Goal: Transaction & Acquisition: Purchase product/service

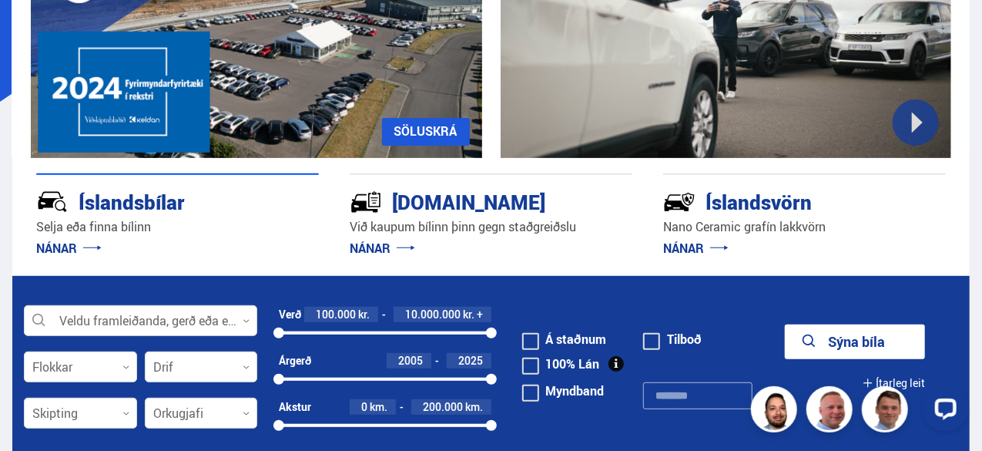
scroll to position [199, 0]
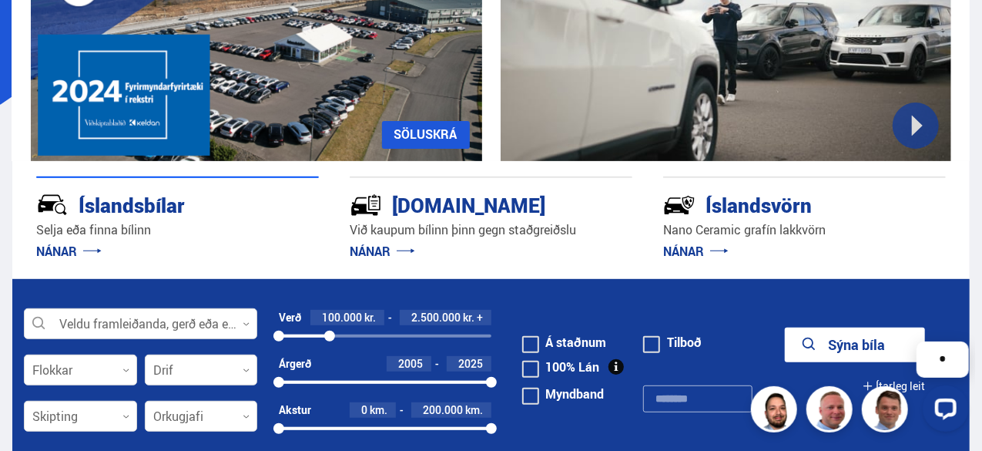
drag, startPoint x: 490, startPoint y: 338, endPoint x: 330, endPoint y: 334, distance: 160.3
click at [330, 334] on div at bounding box center [329, 336] width 11 height 11
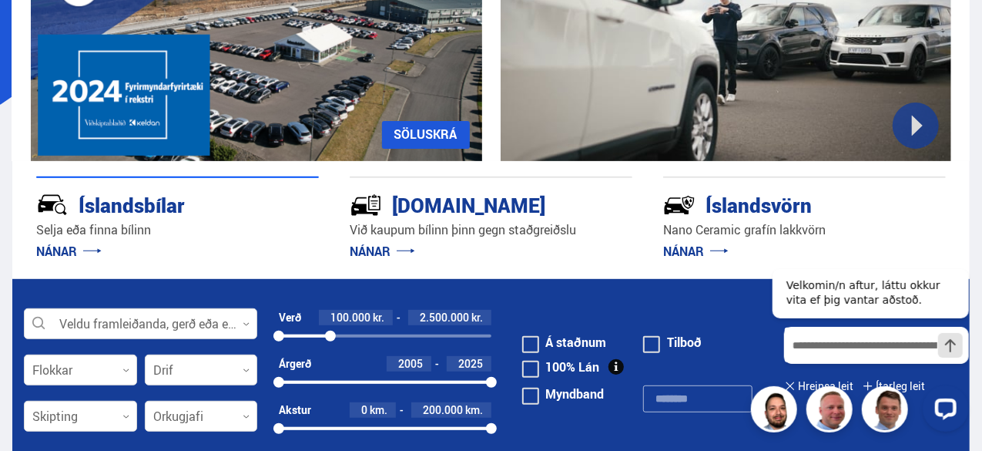
click at [712, 306] on form "Veldu framleiðanda, gerð eða eiginleika 0 Flokkar 0 Drif 0 Verð 100.000 kr. 2.5…" at bounding box center [491, 368] width 958 height 178
click at [702, 315] on form "Veldu framleiðanda, gerð eða eiginleika 0 Flokkar 0 Drif 0 Verð 100.000 kr. 2.5…" at bounding box center [491, 368] width 958 height 178
click at [528, 344] on span at bounding box center [530, 344] width 17 height 17
click at [785, 327] on button "Sýna 77 bíla" at bounding box center [855, 344] width 140 height 35
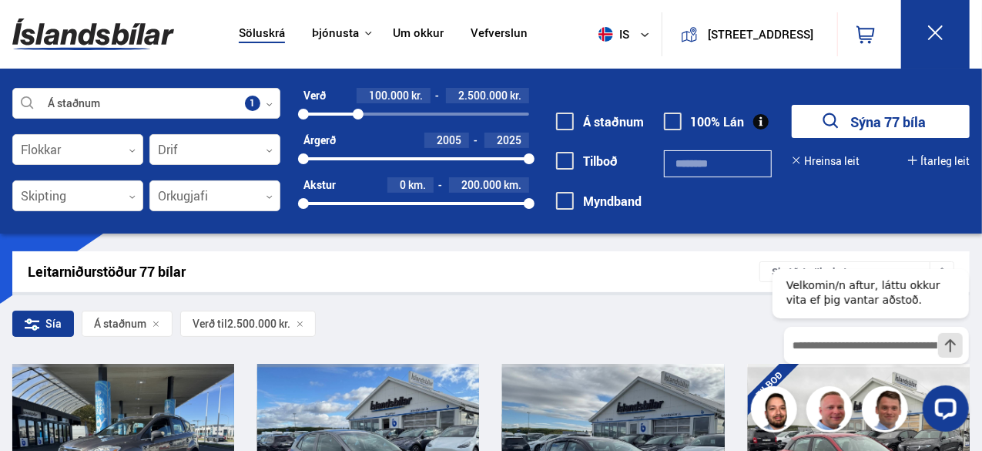
drag, startPoint x: 977, startPoint y: 41, endPoint x: 980, endPoint y: 79, distance: 38.6
click at [980, 79] on div "Söluskrá Þjónusta Íslandsbílar Kaupumbila.is Íslandsvörn Leiðbeiningar Um okkur…" at bounding box center [491, 116] width 982 height 233
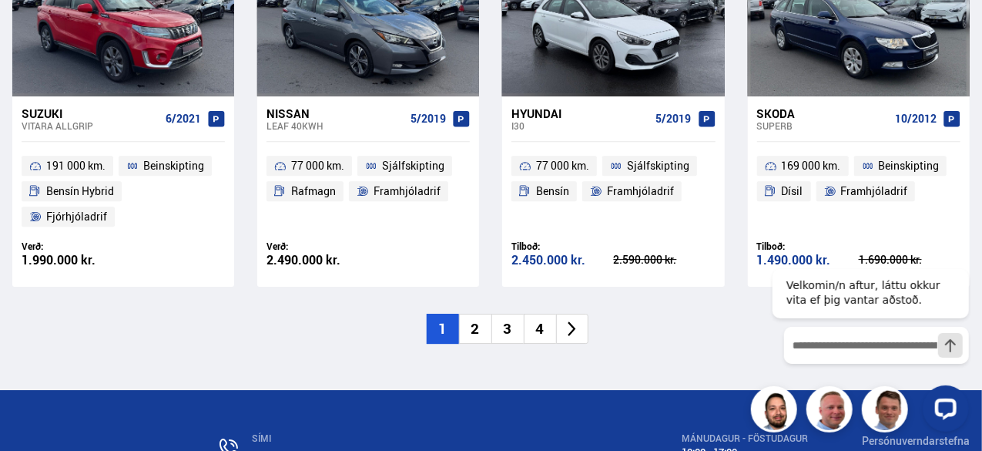
scroll to position [2333, 0]
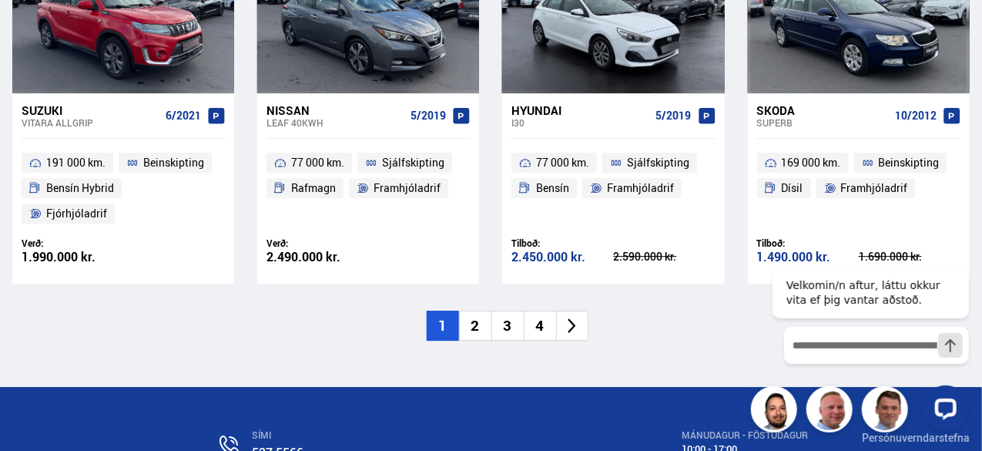
drag, startPoint x: 985, startPoint y: 90, endPoint x: 211, endPoint y: 139, distance: 775.9
click at [475, 311] on li "2" at bounding box center [475, 326] width 32 height 30
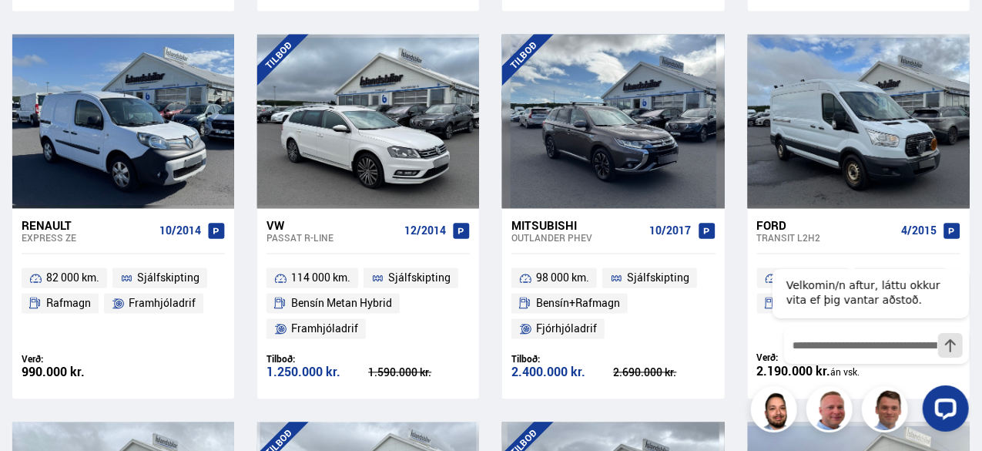
scroll to position [1470, 0]
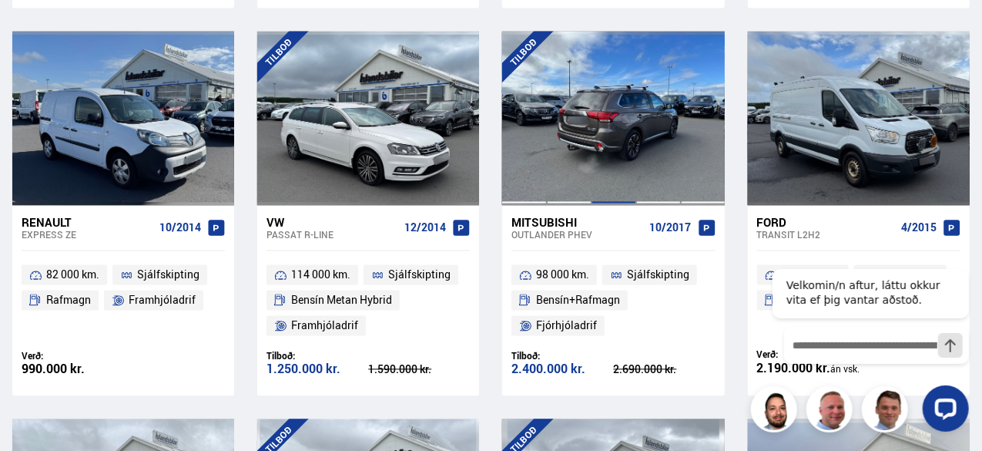
click at [618, 126] on div at bounding box center [614, 119] width 45 height 174
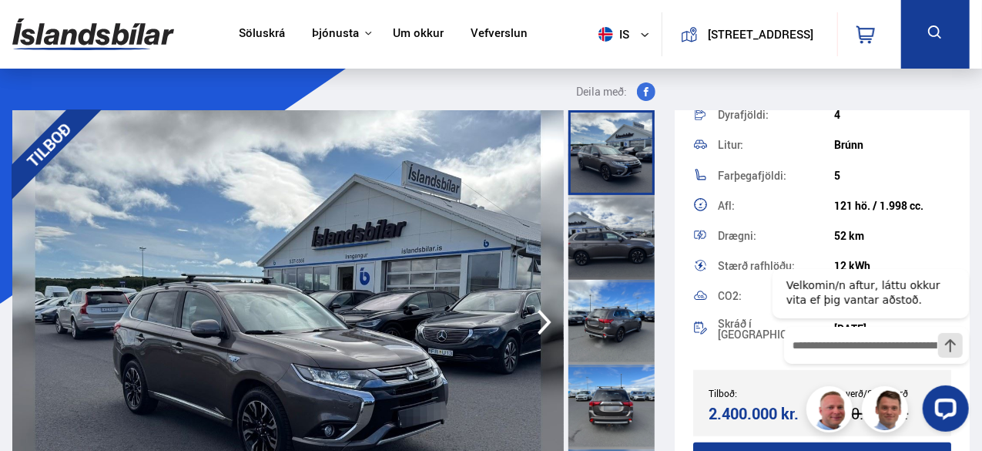
scroll to position [390, 0]
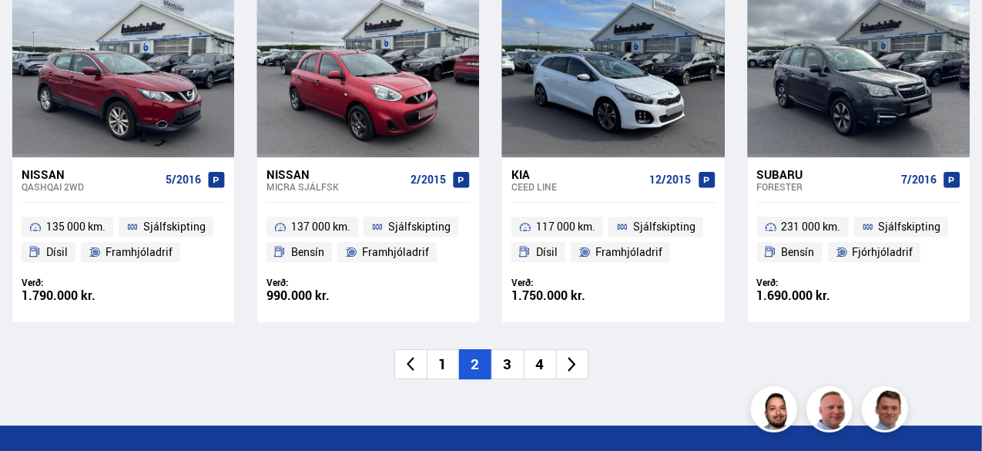
scroll to position [2307, 0]
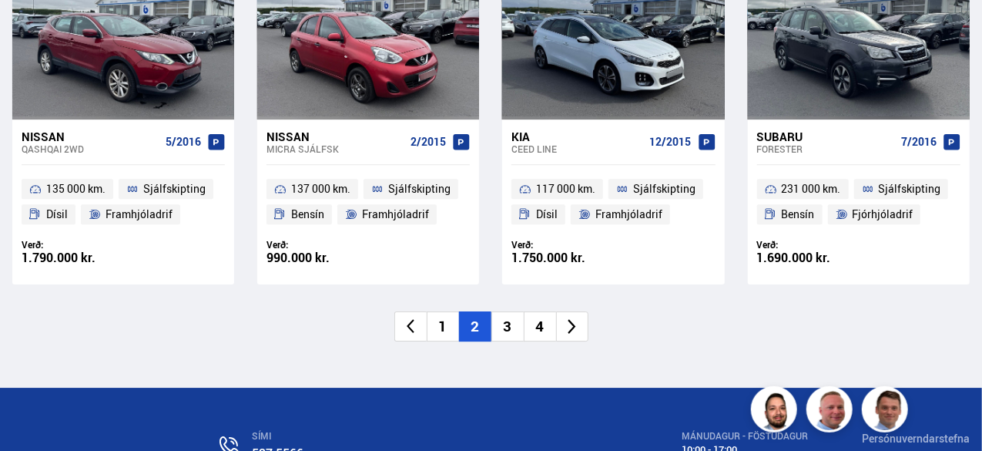
click at [510, 322] on li "3" at bounding box center [508, 326] width 32 height 30
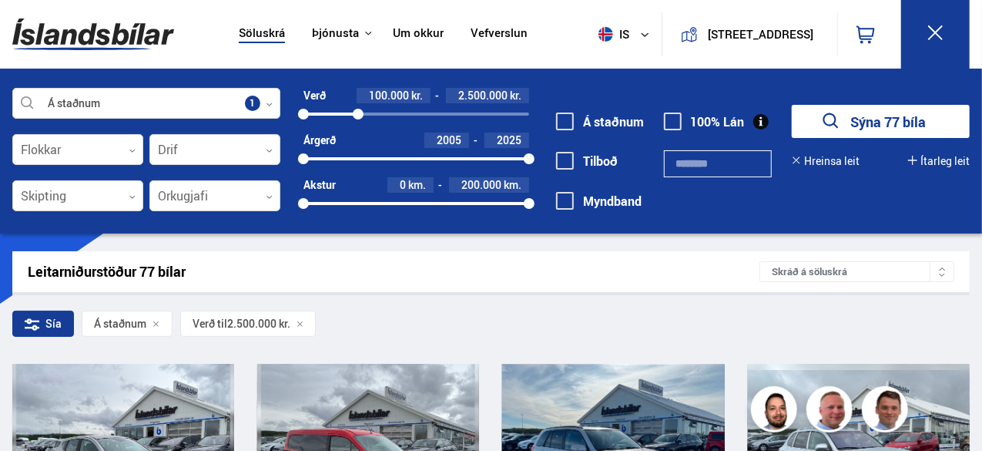
drag, startPoint x: 980, startPoint y: 44, endPoint x: 979, endPoint y: 83, distance: 39.3
click at [979, 83] on div "Söluskrá Þjónusta Íslandsbílar [DOMAIN_NAME] Íslandsvörn Leiðbeiningar Um okkur…" at bounding box center [491, 116] width 982 height 233
drag, startPoint x: 980, startPoint y: 59, endPoint x: 981, endPoint y: 75, distance: 15.4
click at [981, 75] on div "Söluskrá Þjónusta Íslandsbílar [DOMAIN_NAME] Íslandsvörn Leiðbeiningar Um okkur…" at bounding box center [491, 116] width 982 height 233
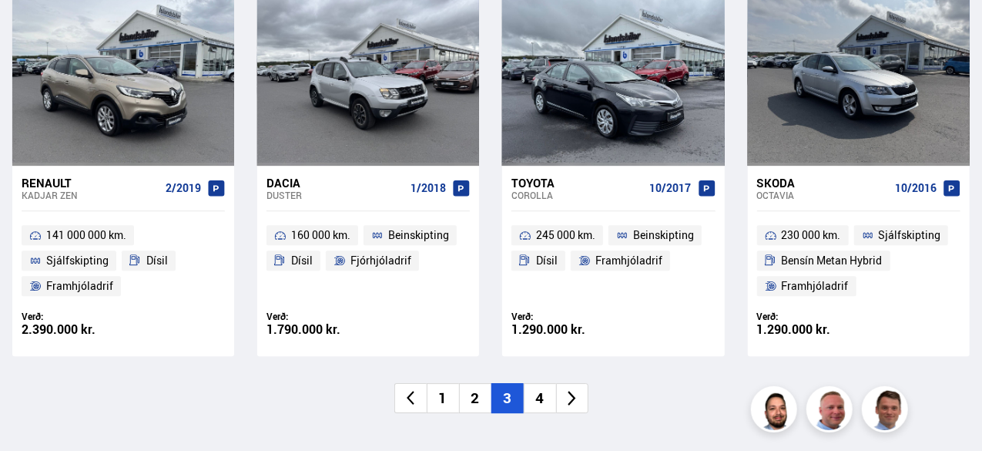
scroll to position [2224, 0]
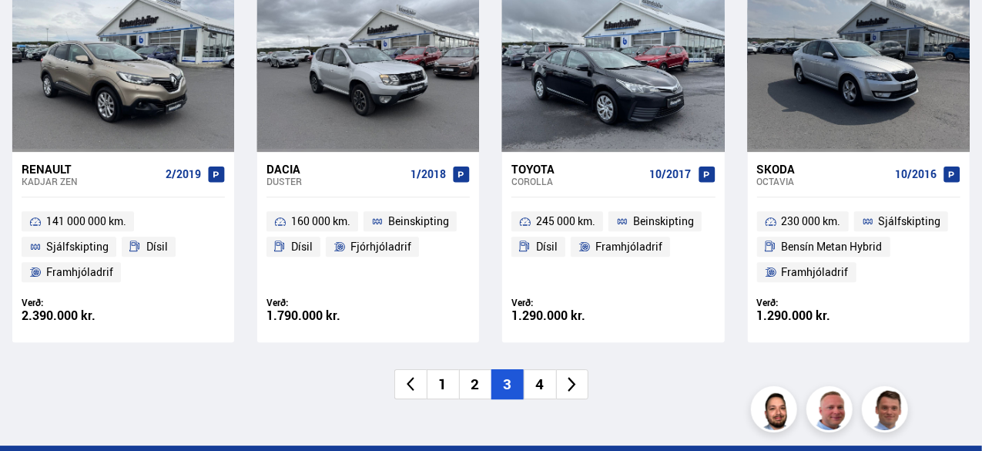
click at [541, 386] on li "4" at bounding box center [540, 384] width 32 height 30
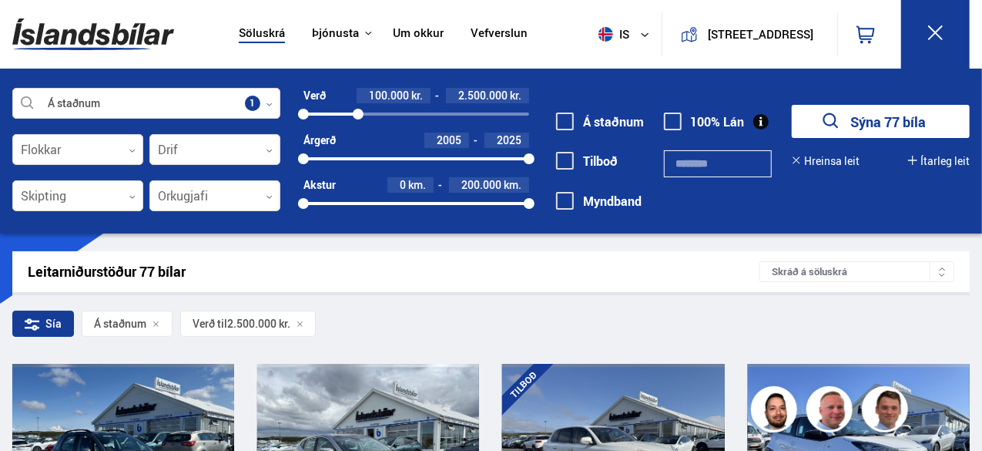
drag, startPoint x: 980, startPoint y: 42, endPoint x: 973, endPoint y: 75, distance: 33.1
click at [973, 75] on div "Söluskrá Þjónusta Íslandsbílar [DOMAIN_NAME] Íslandsvörn Leiðbeiningar Um okkur…" at bounding box center [491, 116] width 982 height 233
click at [414, 26] on link "Um okkur" at bounding box center [418, 34] width 51 height 16
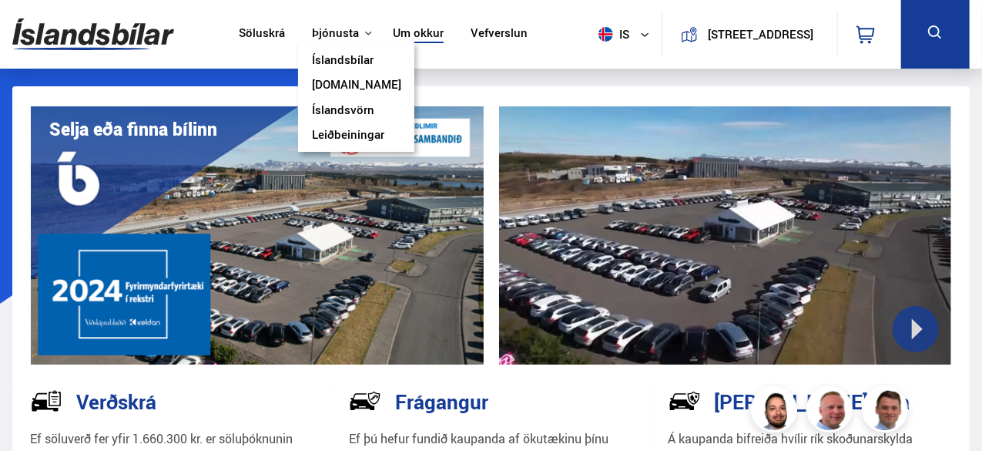
click at [339, 26] on button "Þjónusta" at bounding box center [335, 33] width 47 height 15
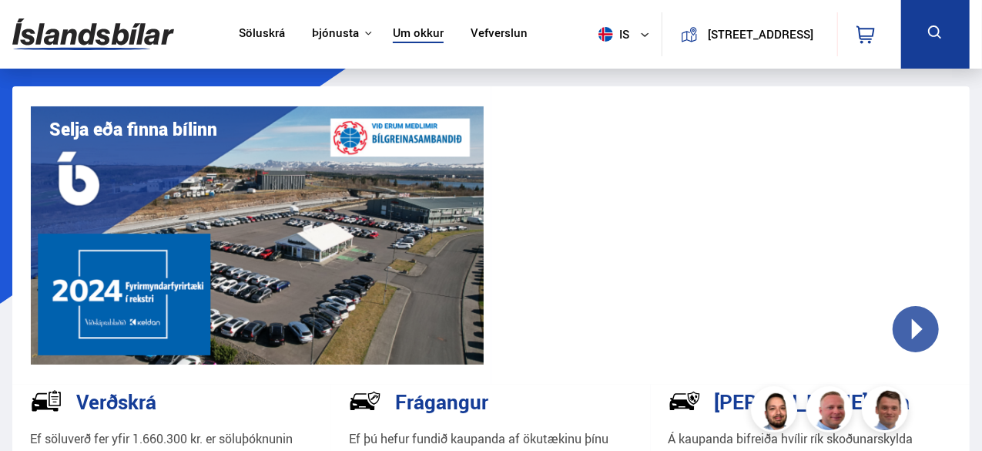
click at [938, 33] on icon at bounding box center [934, 31] width 13 height 13
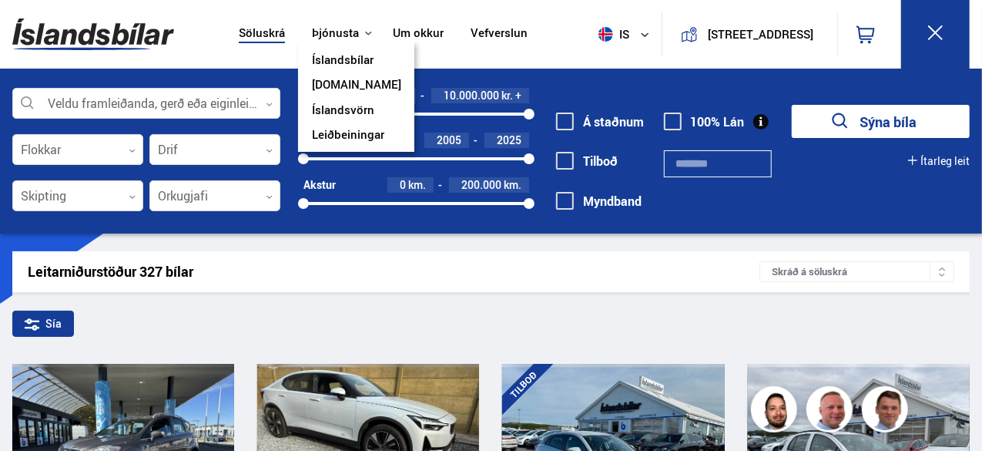
click at [314, 26] on button "Þjónusta" at bounding box center [335, 33] width 47 height 15
click at [321, 85] on link "[DOMAIN_NAME]" at bounding box center [356, 86] width 89 height 16
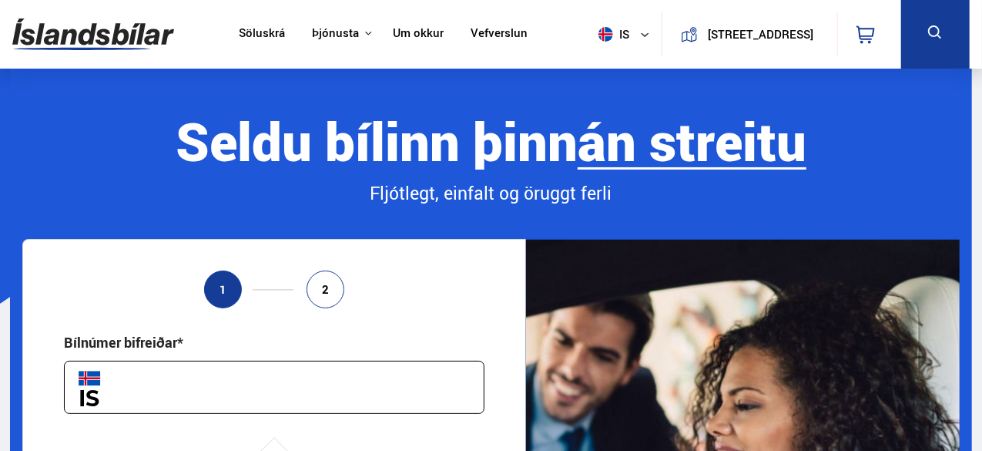
click at [139, 392] on input "text" at bounding box center [274, 387] width 421 height 53
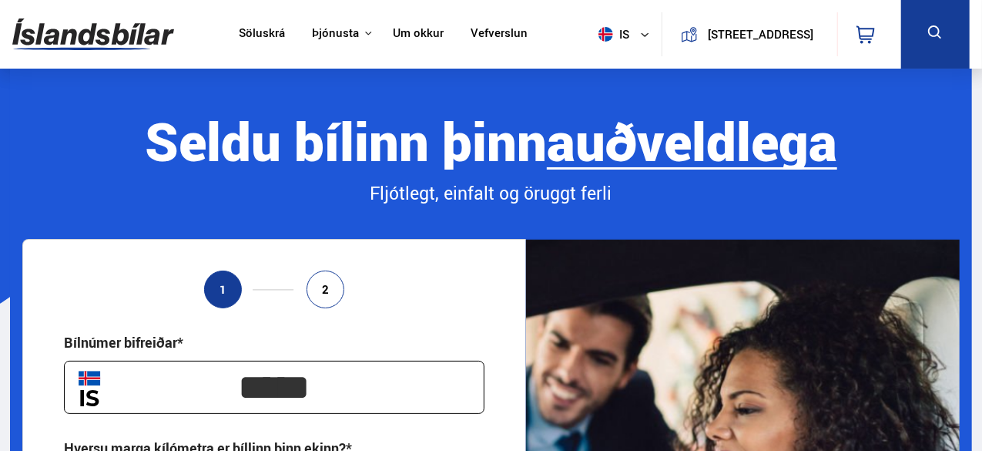
scroll to position [394, 0]
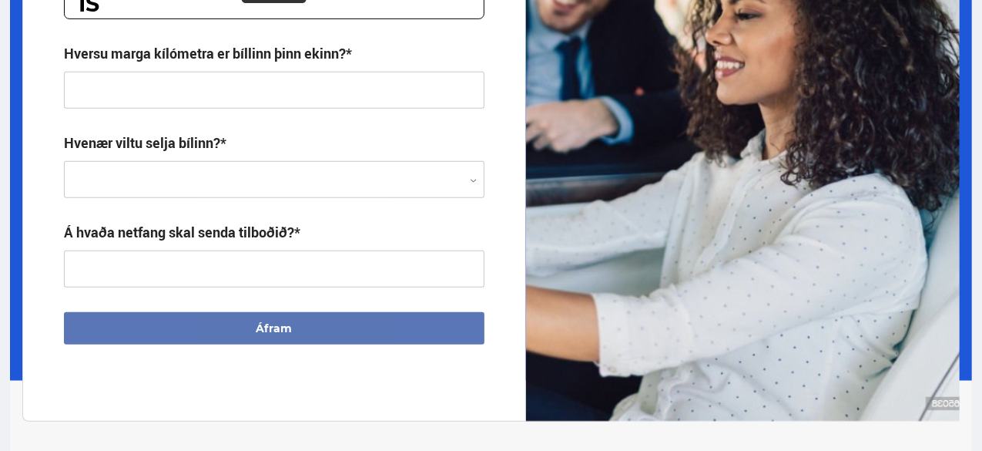
type input "*****"
drag, startPoint x: 979, startPoint y: 62, endPoint x: 982, endPoint y: 31, distance: 31.0
click at [145, 87] on input "text" at bounding box center [274, 90] width 421 height 37
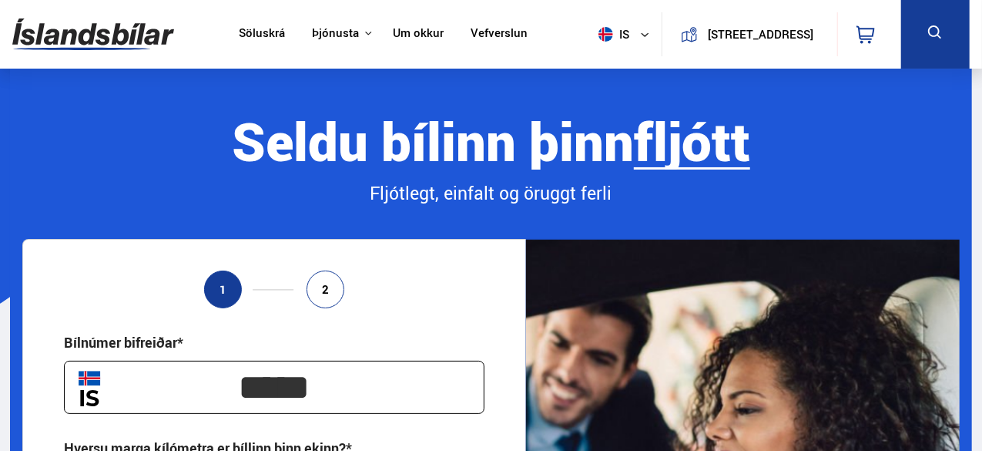
type input "**********"
drag, startPoint x: 336, startPoint y: 402, endPoint x: 91, endPoint y: 398, distance: 245.1
click at [91, 398] on div "*****" at bounding box center [274, 387] width 421 height 53
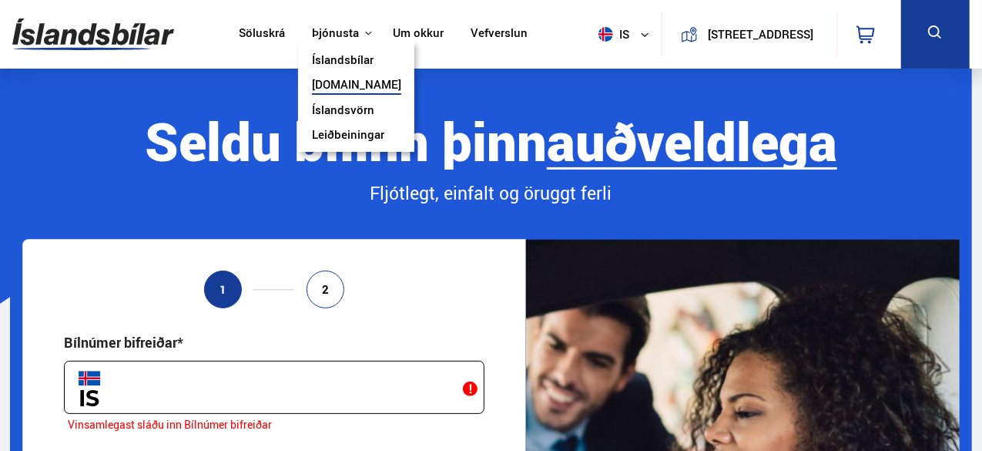
click at [331, 33] on button "Þjónusta" at bounding box center [335, 33] width 47 height 15
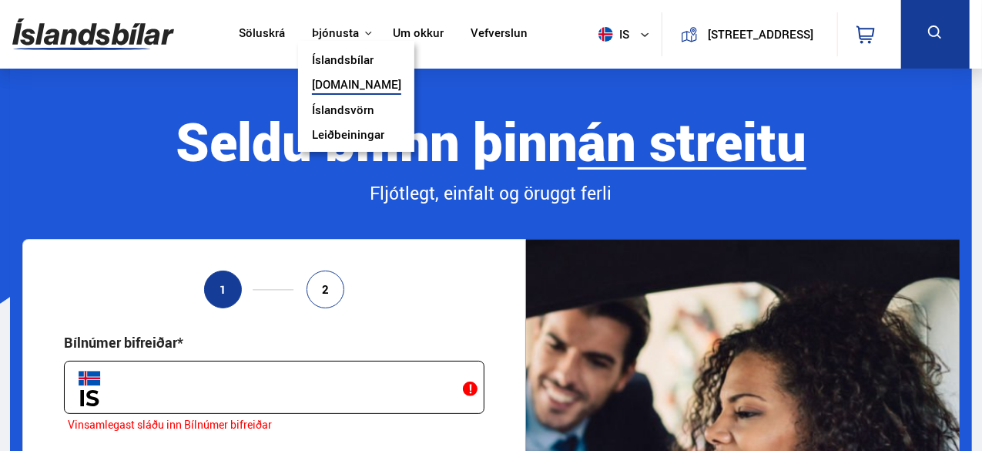
click at [327, 103] on link "Íslandsvörn" at bounding box center [343, 111] width 62 height 16
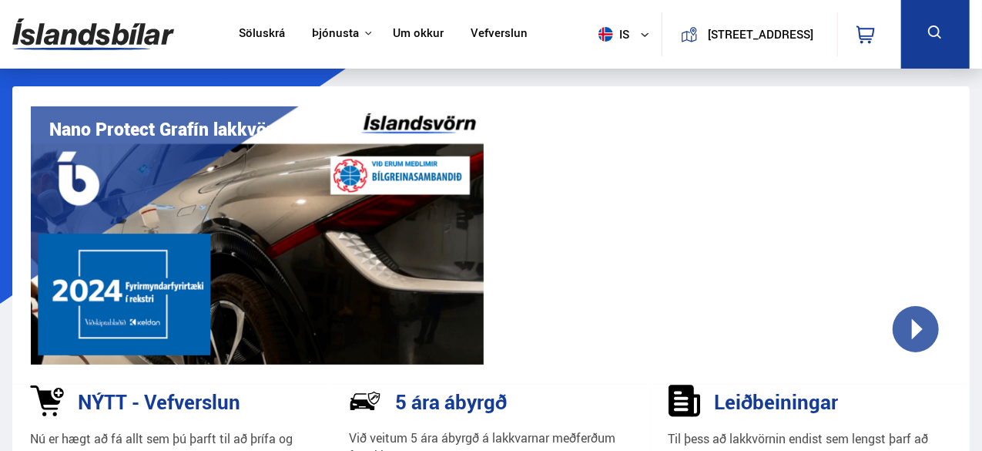
click at [482, 32] on link "Vefverslun" at bounding box center [499, 34] width 57 height 16
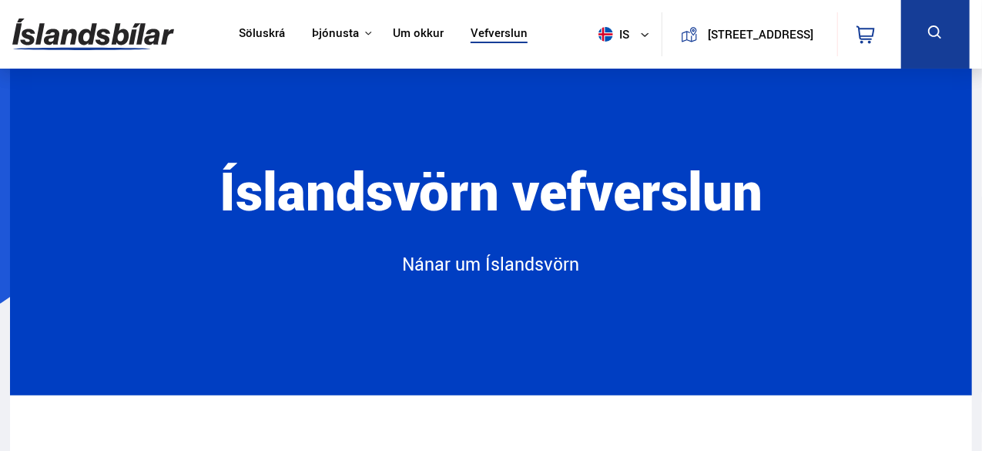
click at [398, 29] on link "Um okkur" at bounding box center [418, 34] width 51 height 16
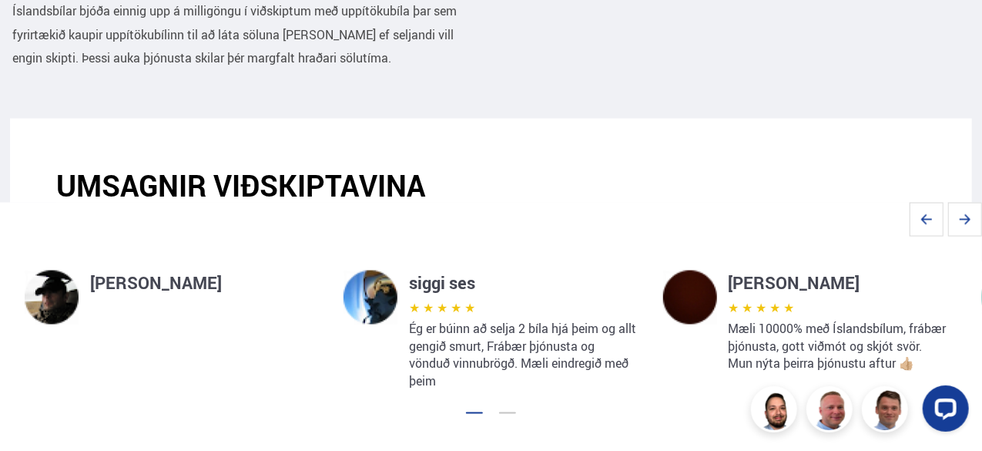
scroll to position [1122, 0]
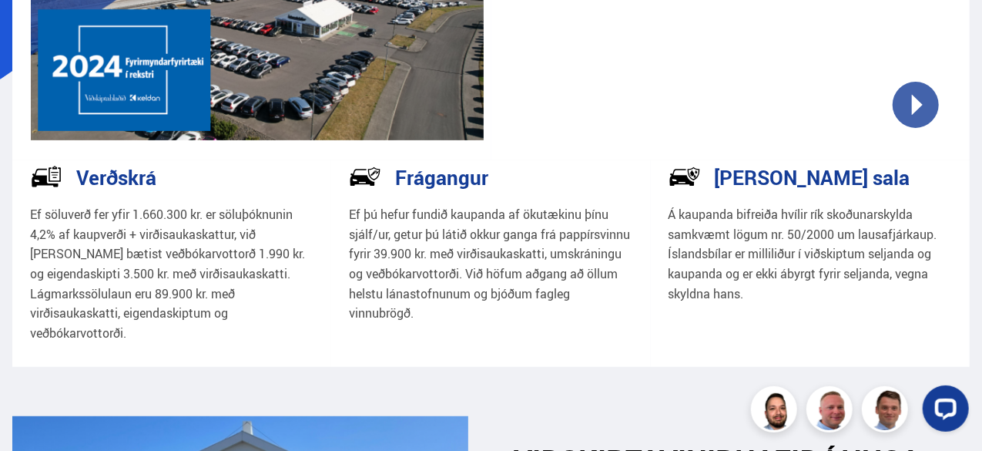
scroll to position [228, 0]
